Goal: Information Seeking & Learning: Learn about a topic

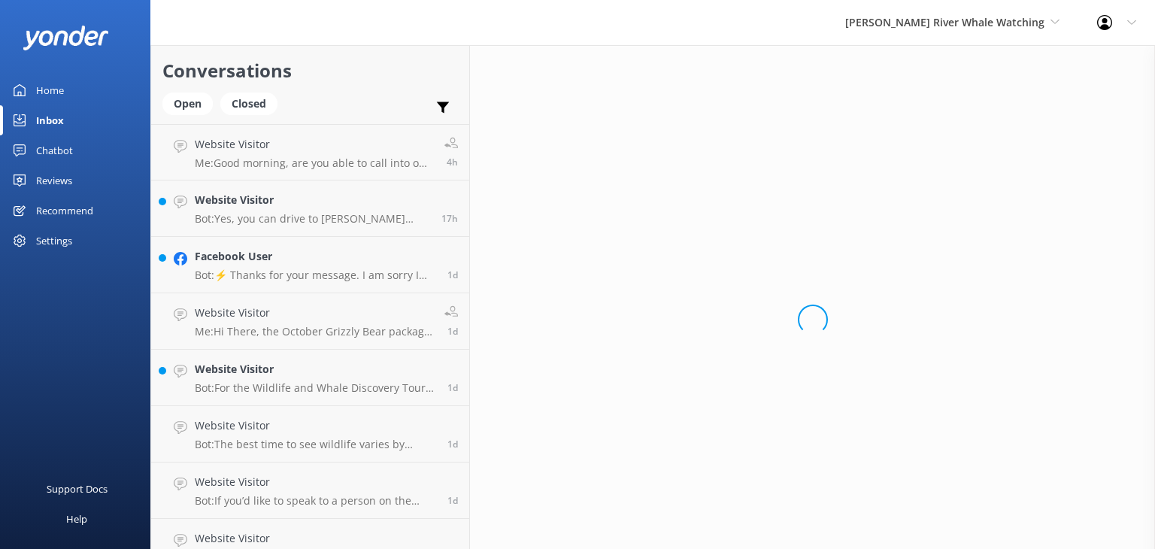
drag, startPoint x: 54, startPoint y: 92, endPoint x: 144, endPoint y: 124, distance: 95.6
click at [54, 92] on div "Home" at bounding box center [50, 90] width 28 height 30
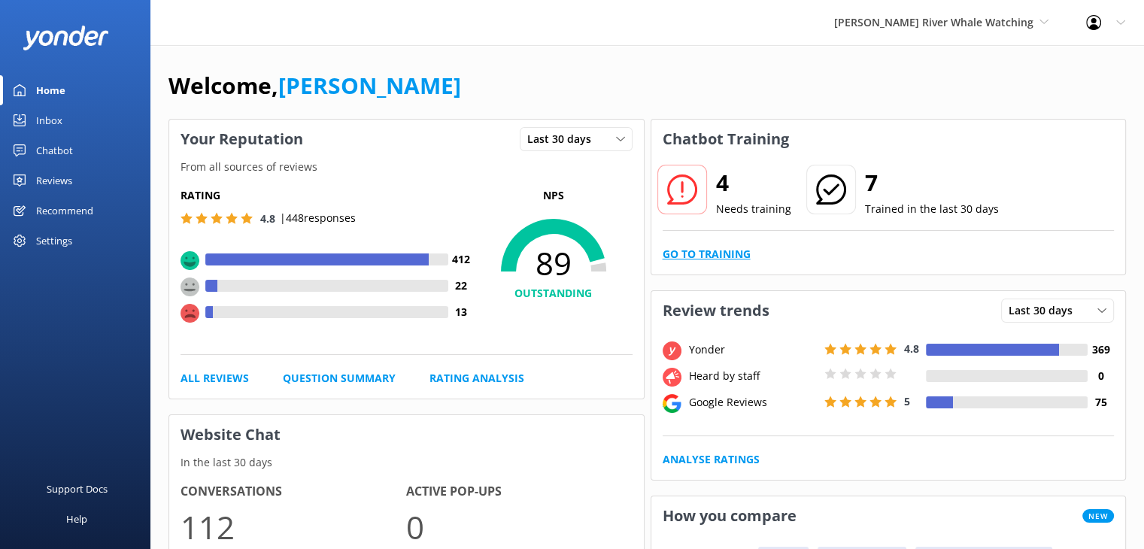
click at [702, 253] on link "Go to Training" at bounding box center [706, 254] width 88 height 17
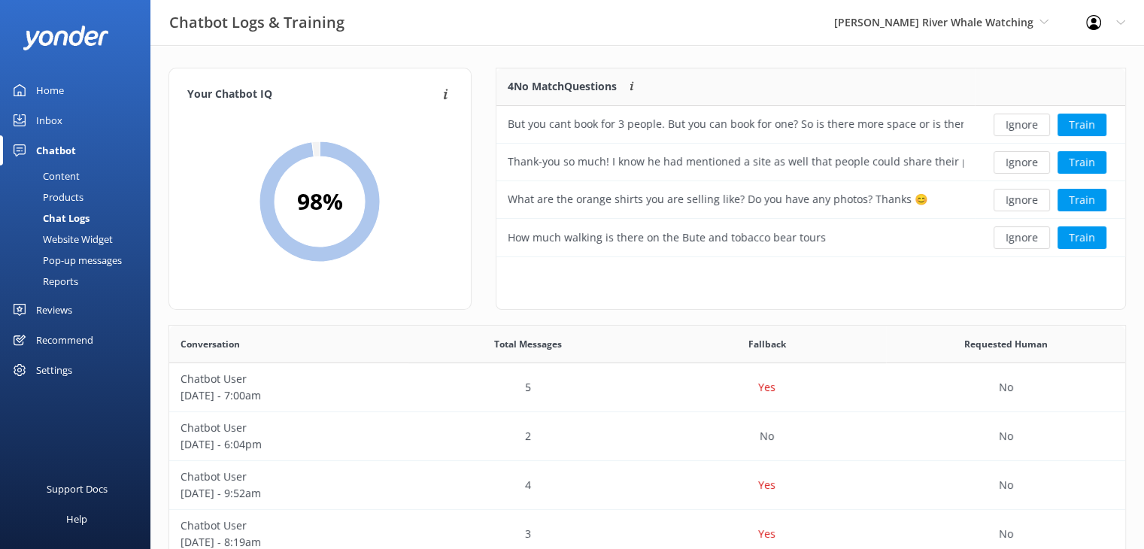
scroll to position [12, 12]
click at [1026, 123] on button "Ignore" at bounding box center [1021, 125] width 56 height 23
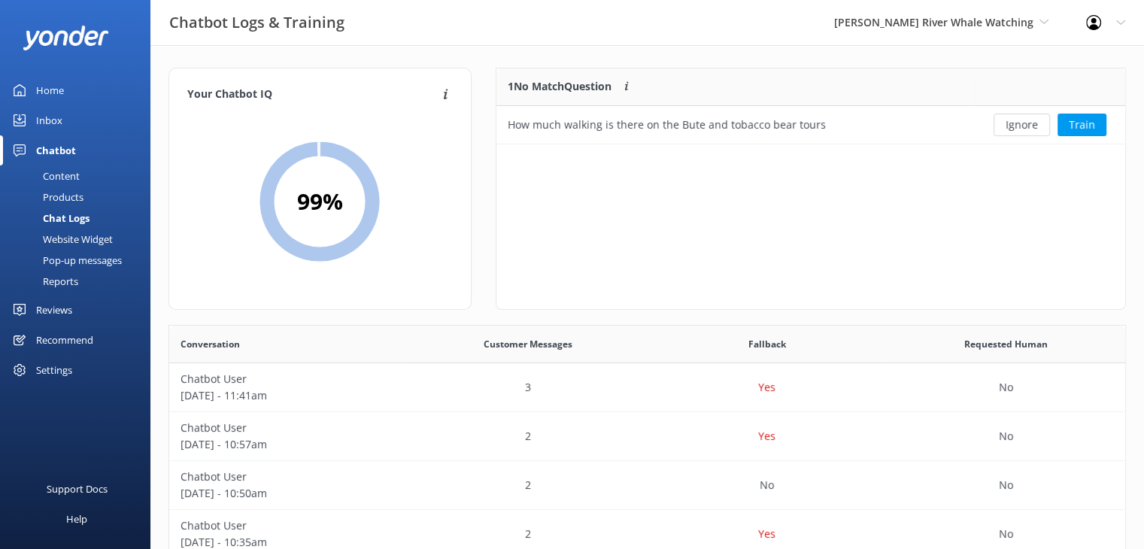
scroll to position [515, 944]
